Goal: Find specific page/section: Find specific page/section

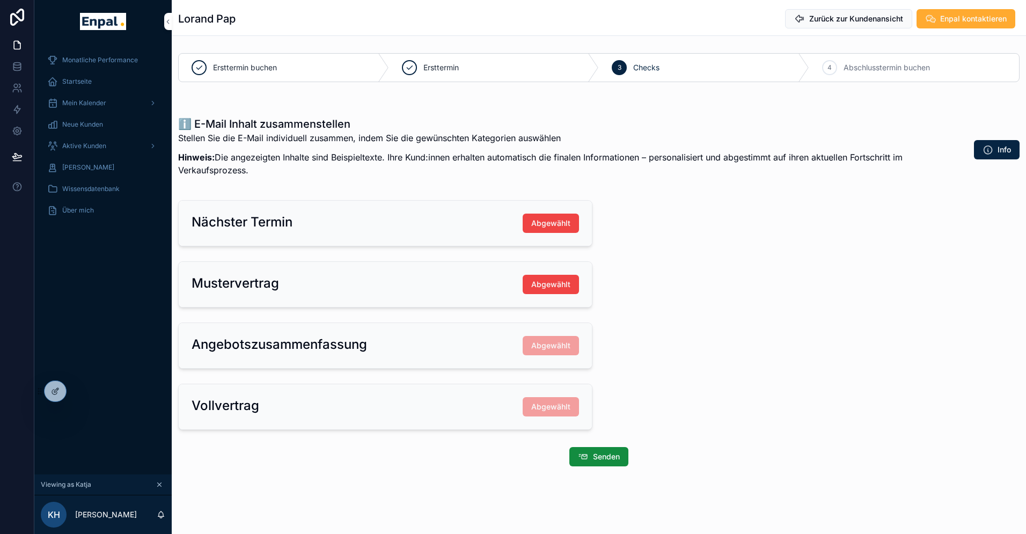
scroll to position [13, 0]
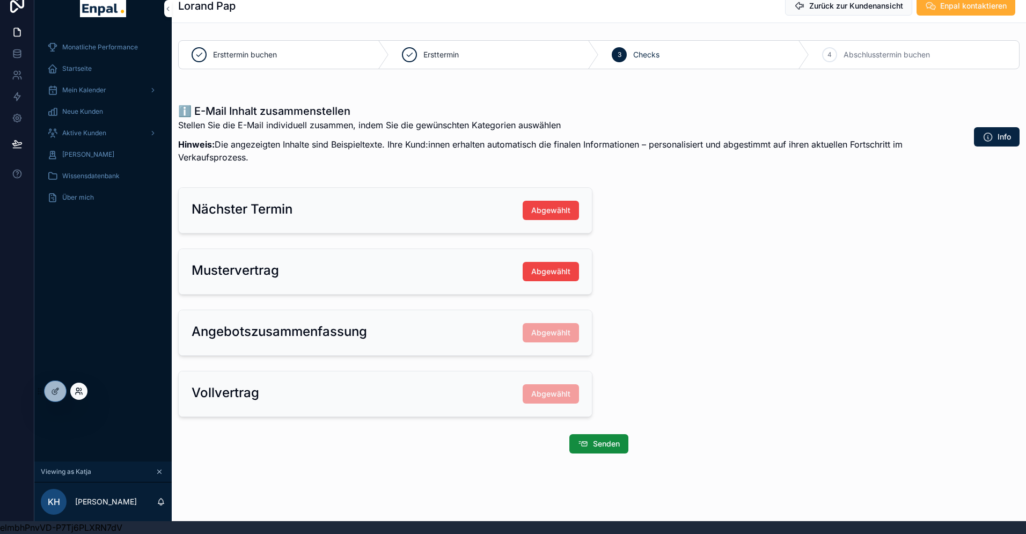
click at [80, 390] on icon at bounding box center [79, 391] width 9 height 9
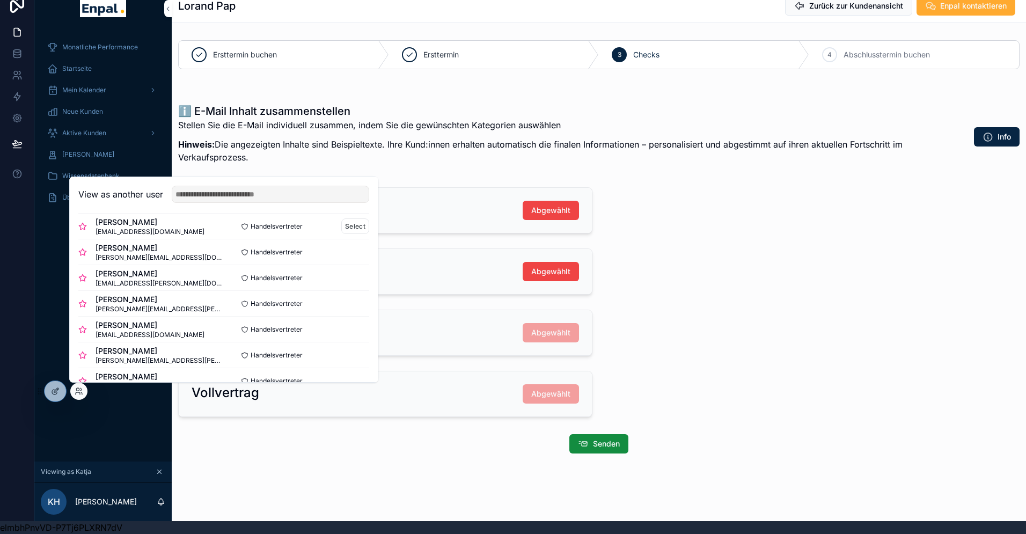
scroll to position [0, 0]
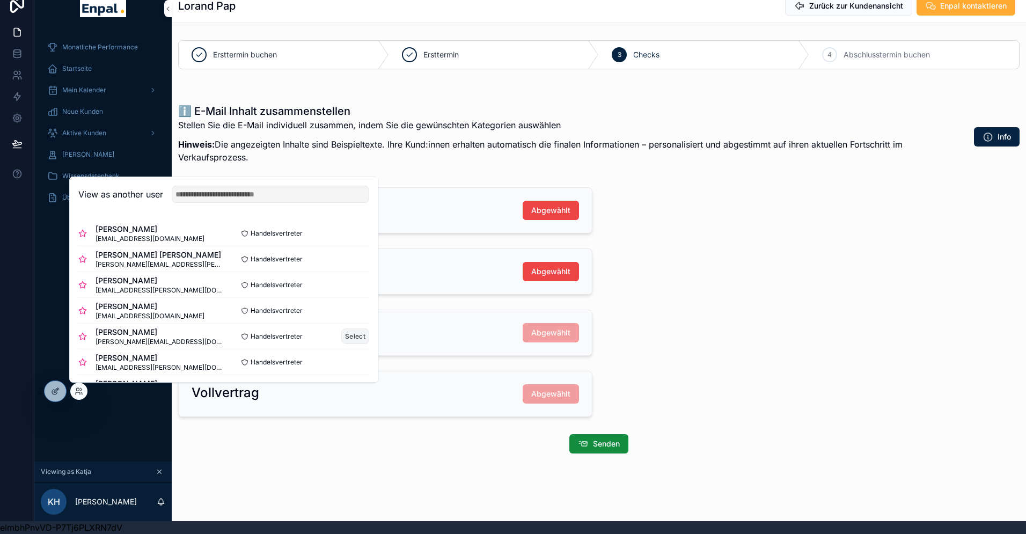
click at [353, 335] on button "Select" at bounding box center [355, 336] width 28 height 16
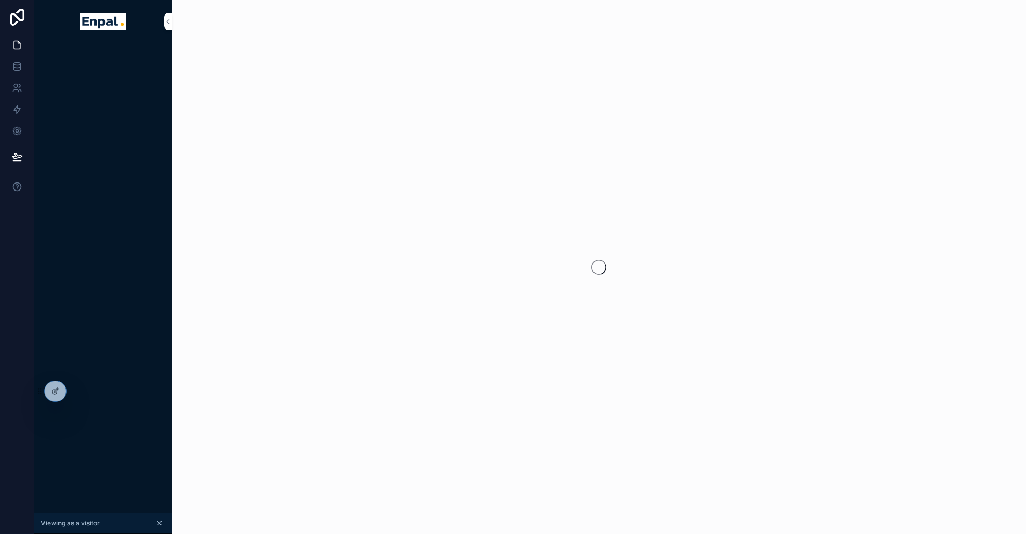
scroll to position [13, 0]
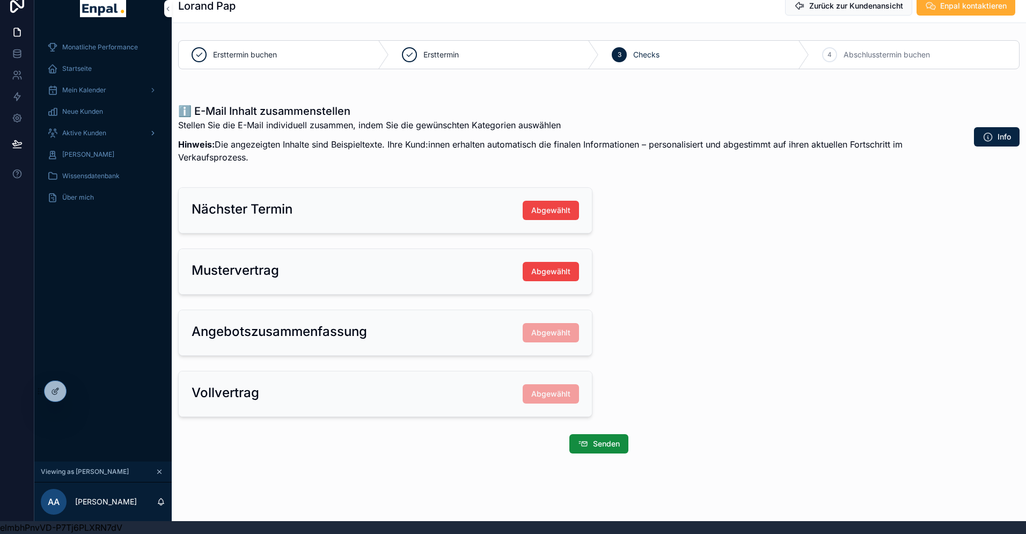
click at [84, 130] on span "Aktive Kunden" at bounding box center [84, 133] width 44 height 9
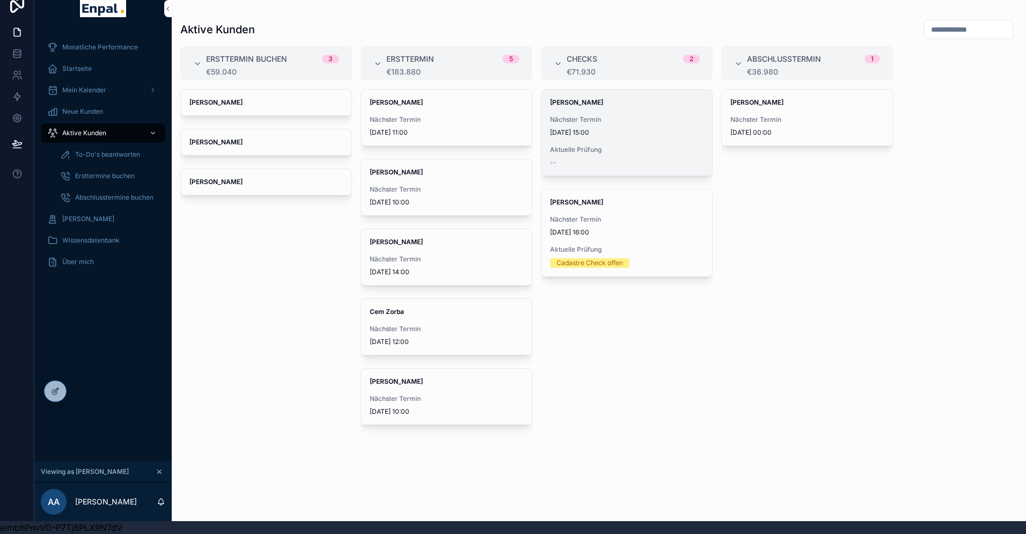
click at [575, 116] on span "Nächster Termin" at bounding box center [626, 119] width 153 height 9
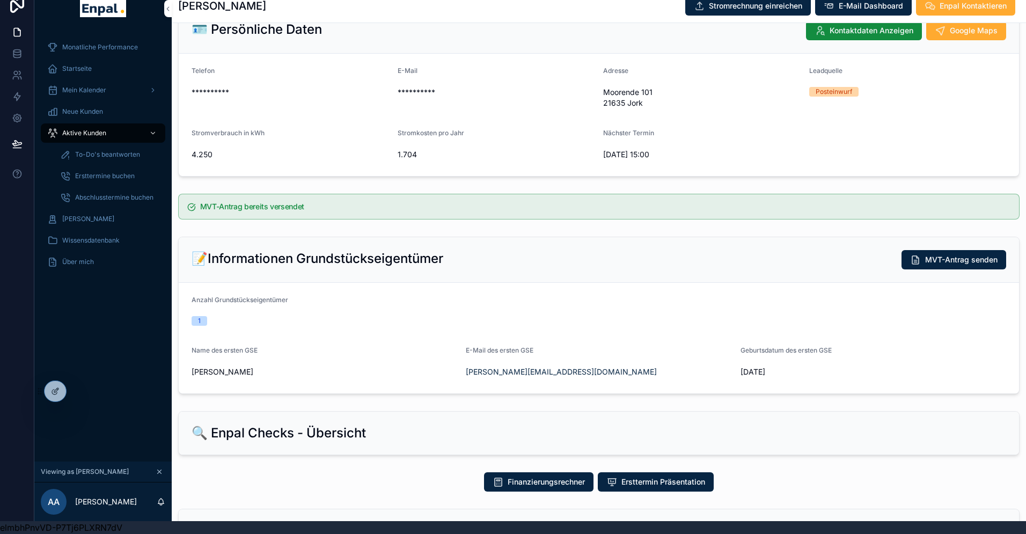
scroll to position [77, 0]
